Goal: Information Seeking & Learning: Learn about a topic

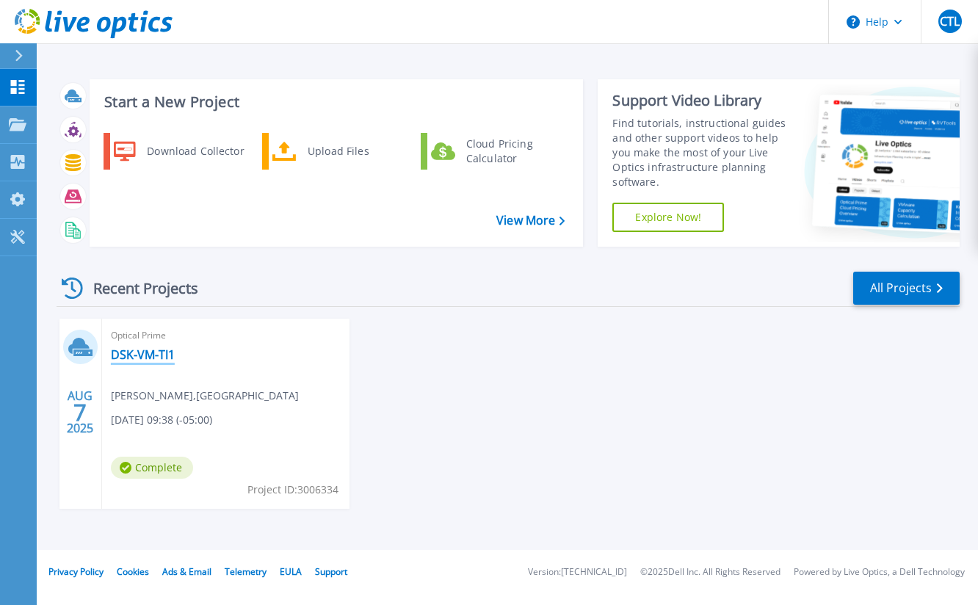
click at [141, 352] on link "DSK-VM-TI1" at bounding box center [143, 354] width 64 height 15
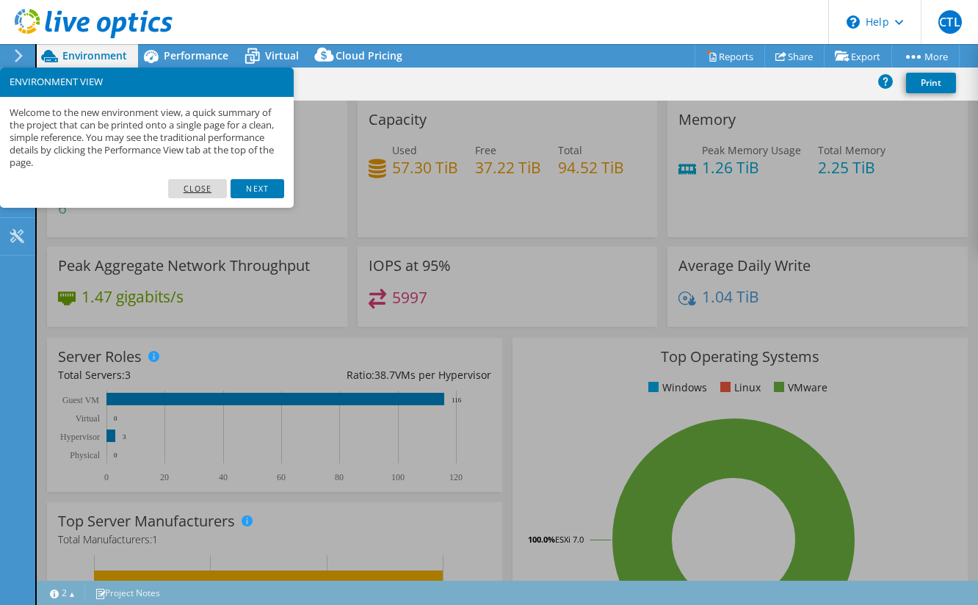
click at [200, 186] on link "Close" at bounding box center [197, 188] width 59 height 19
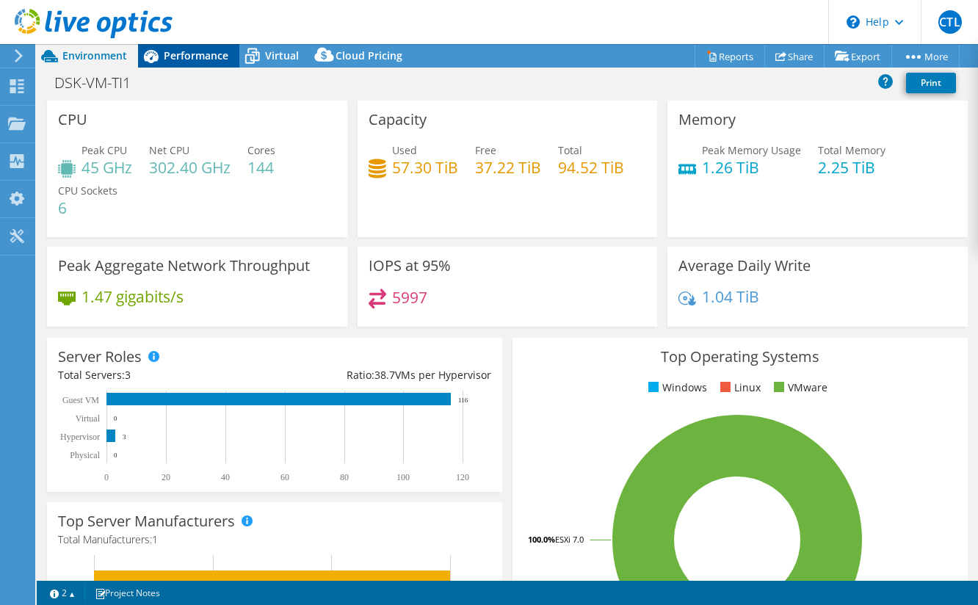
click at [194, 54] on span "Performance" at bounding box center [196, 55] width 65 height 14
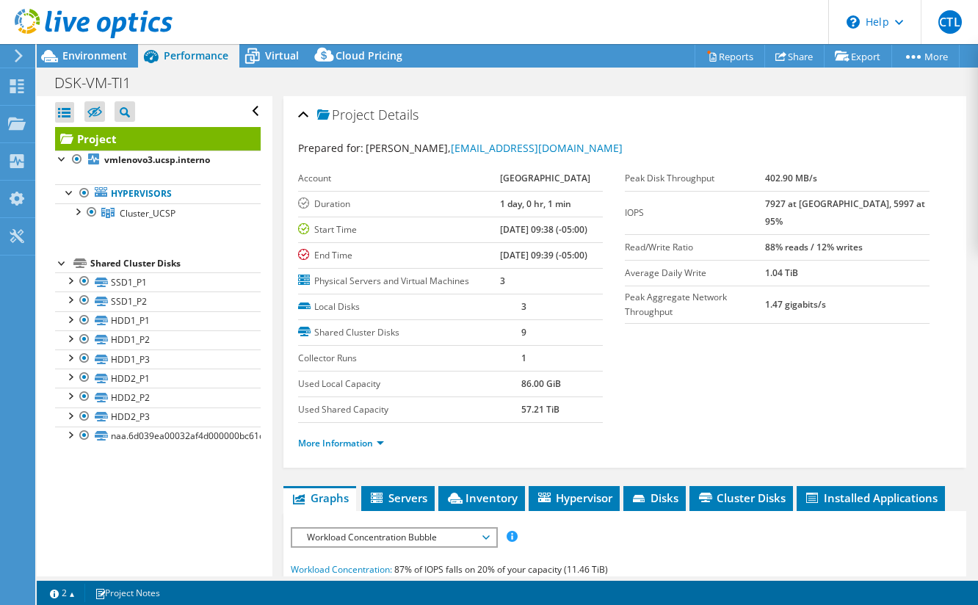
click at [243, 108] on div "Open All Close All Hide Excluded Nodes Project Tree Filter" at bounding box center [157, 111] width 205 height 31
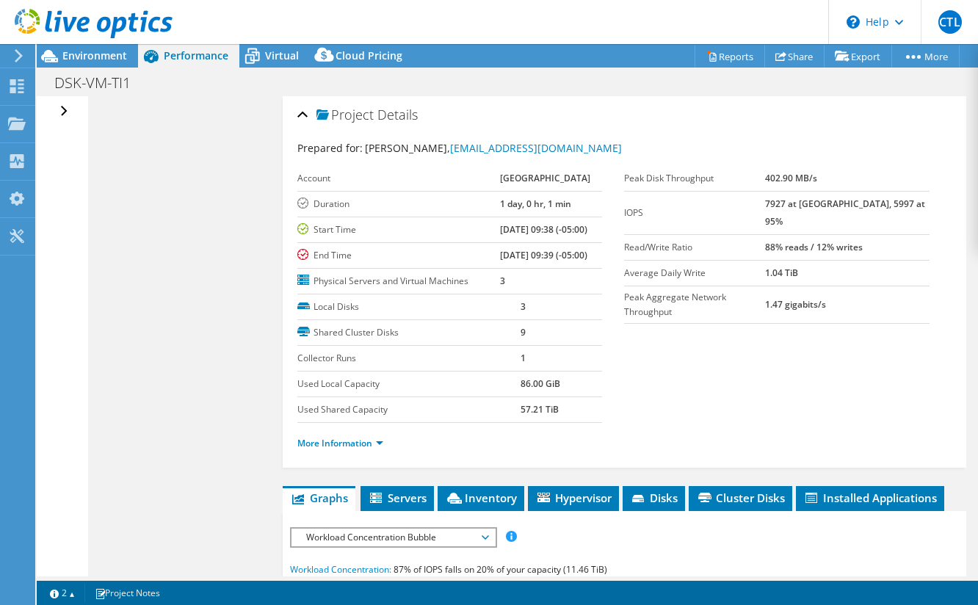
click at [58, 110] on div "Open All Close All Hide Excluded Nodes Project Tree Filter" at bounding box center [65, 111] width 21 height 31
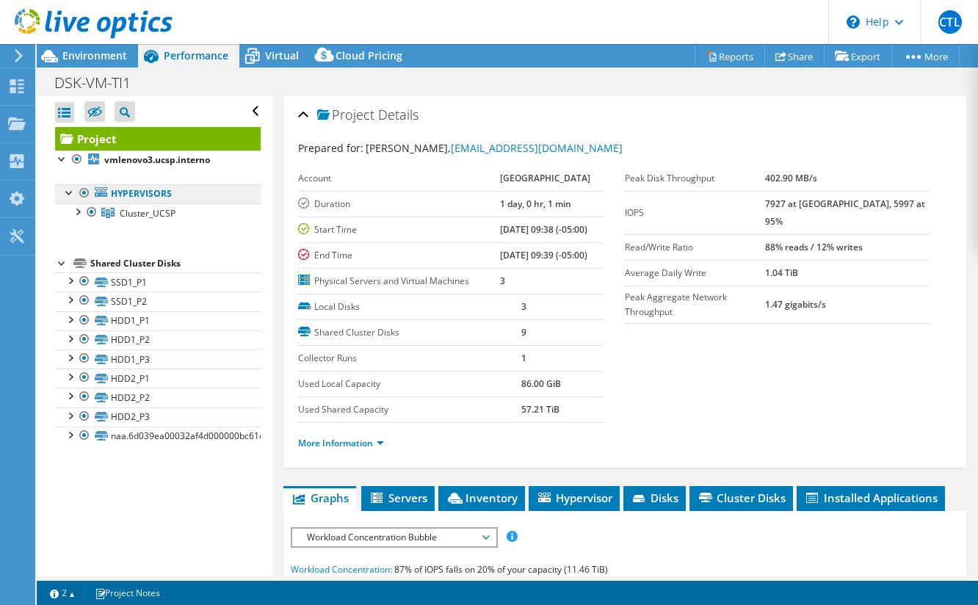
click at [144, 194] on link "Hypervisors" at bounding box center [157, 193] width 205 height 19
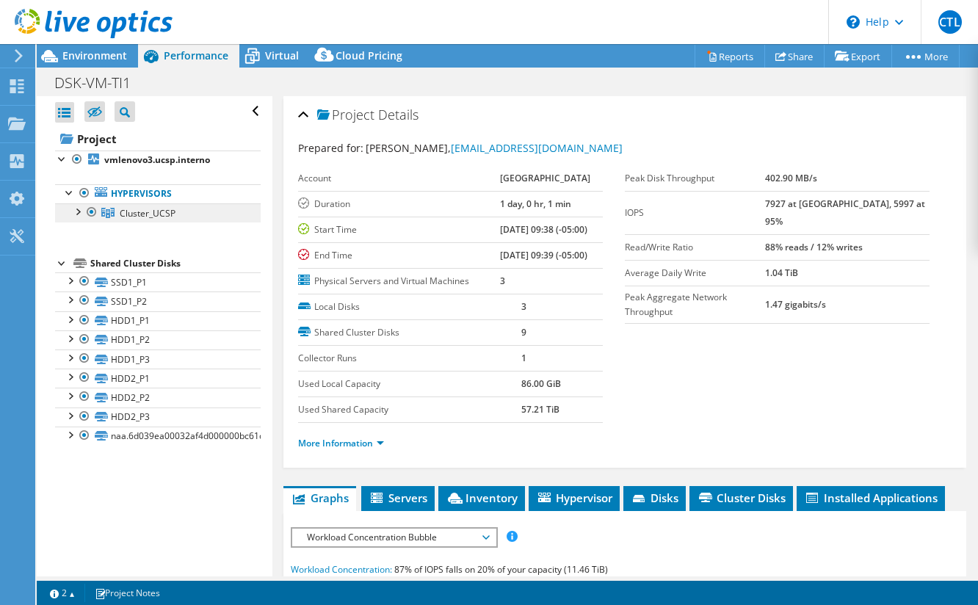
click at [125, 208] on span "Cluster_UCSP" at bounding box center [148, 213] width 56 height 12
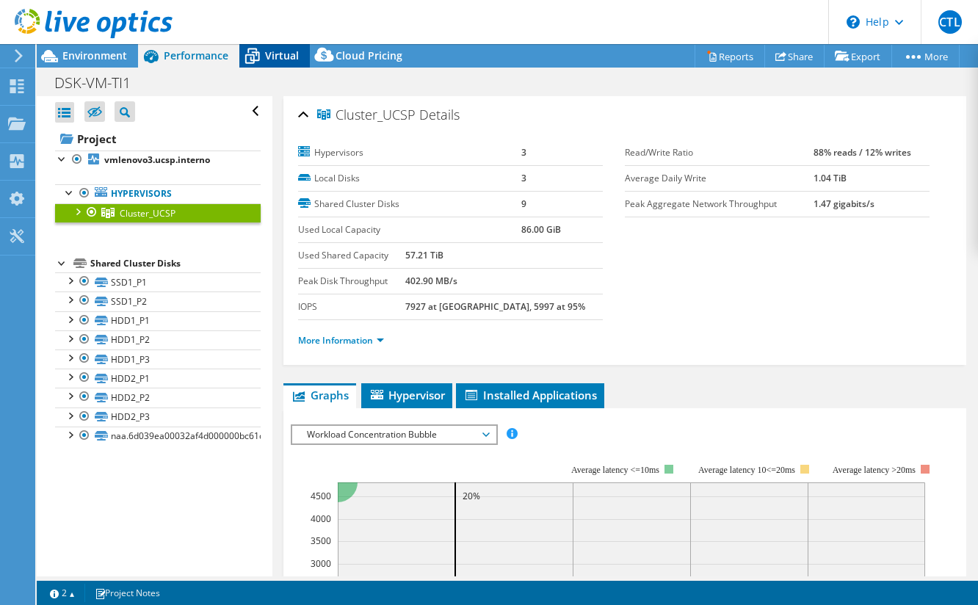
click at [285, 55] on span "Virtual" at bounding box center [282, 55] width 34 height 14
